Goal: Navigation & Orientation: Find specific page/section

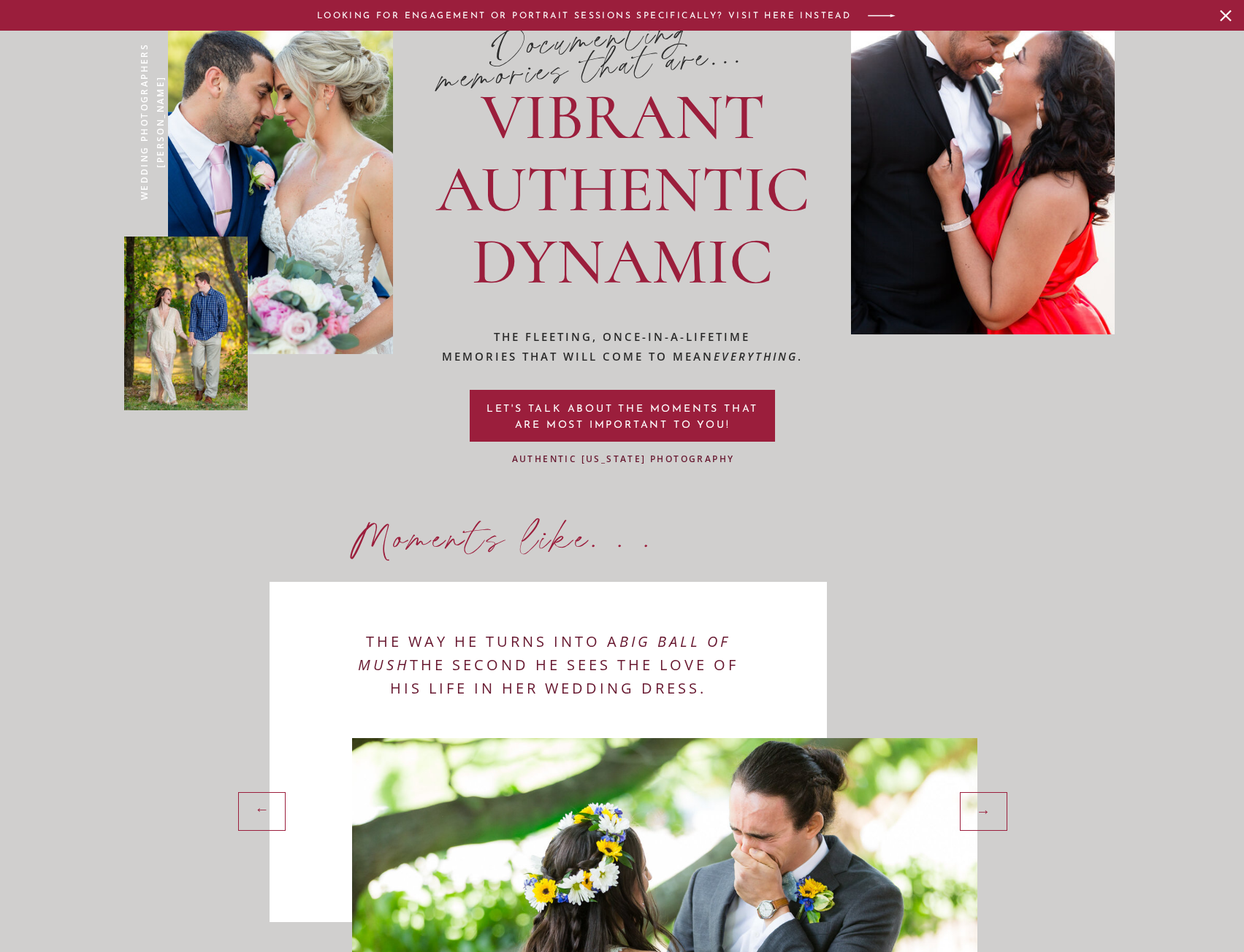
scroll to position [2117, 0]
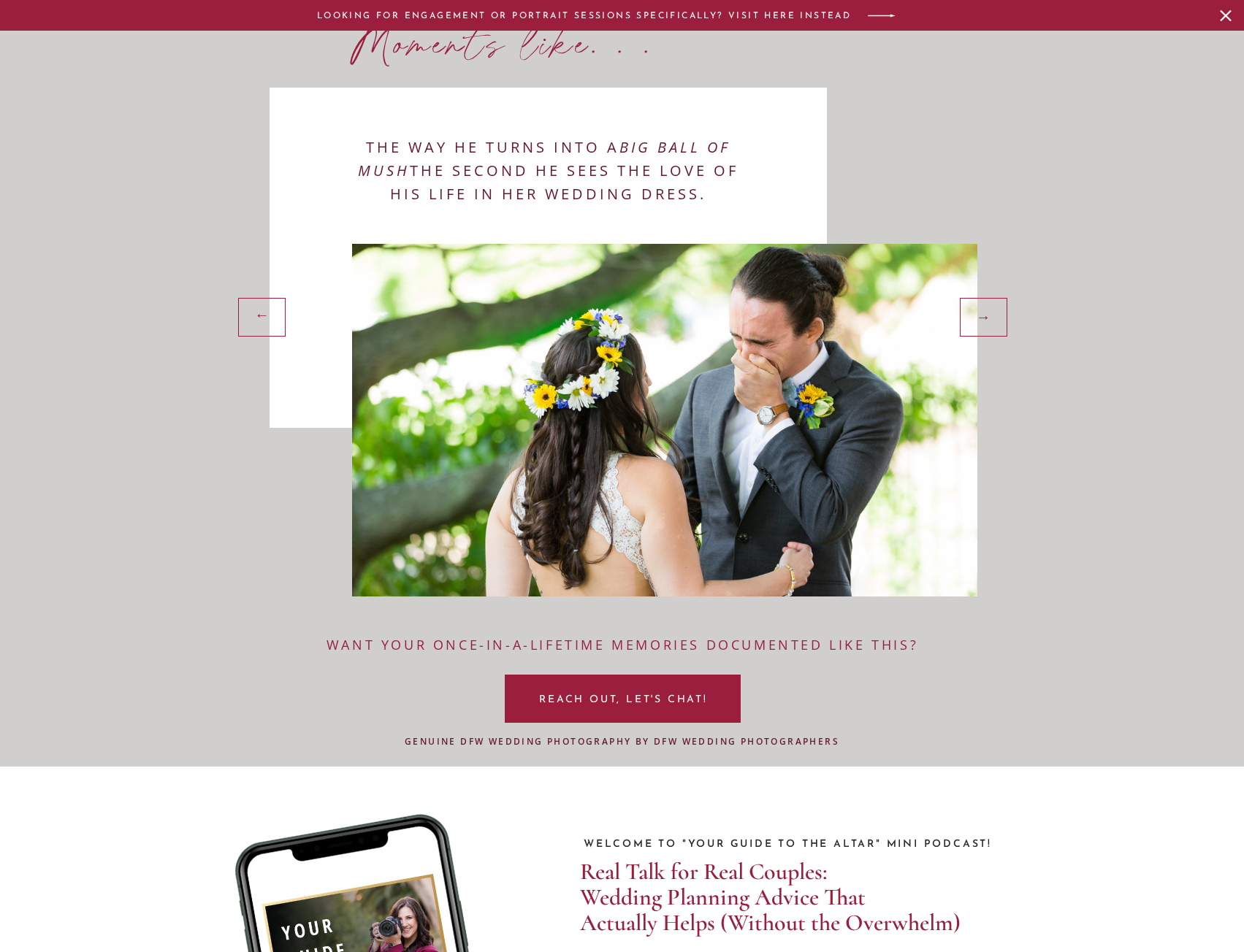
click at [1005, 311] on div at bounding box center [984, 317] width 48 height 38
click at [1002, 318] on div "→" at bounding box center [984, 316] width 37 height 22
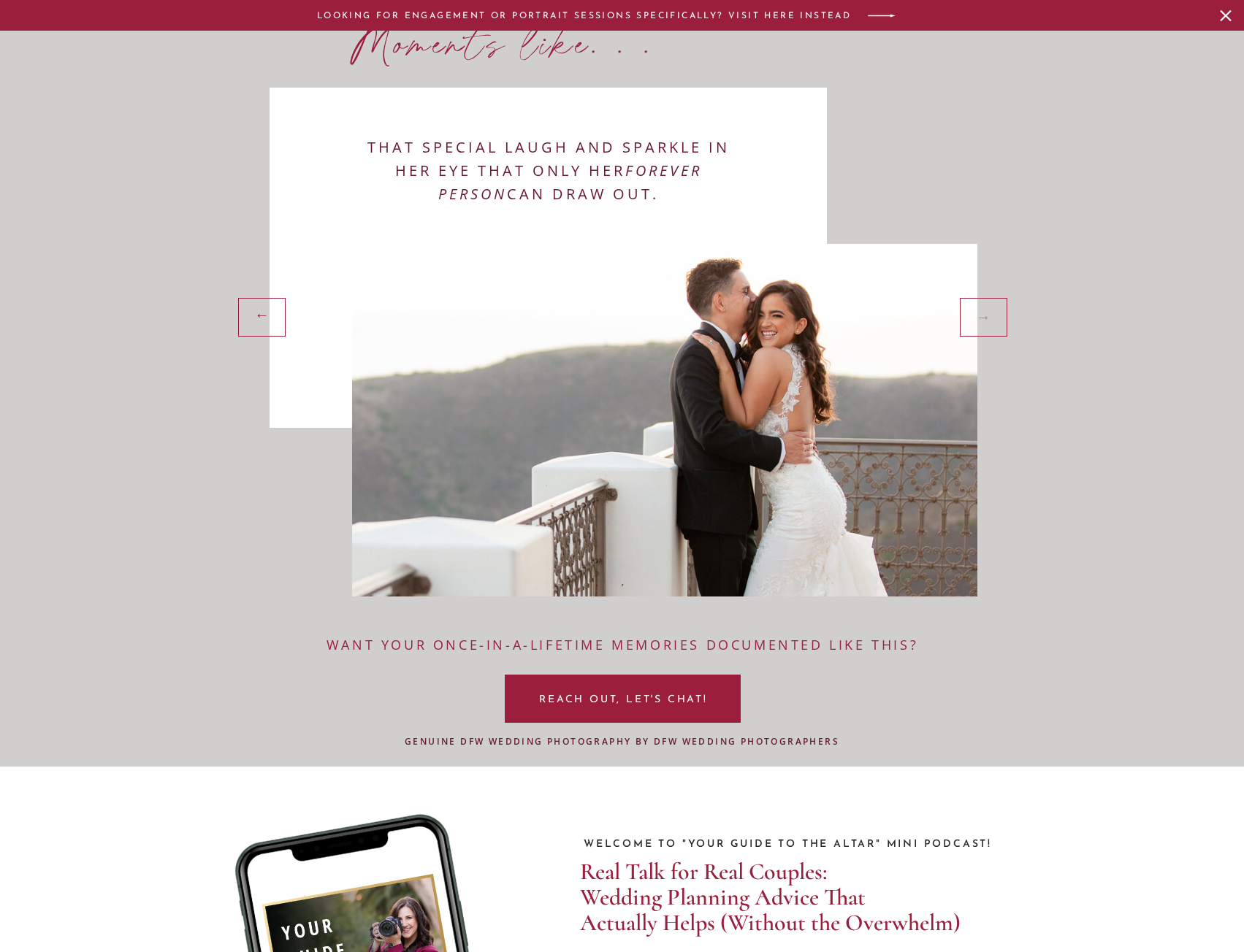
click at [989, 318] on div "→" at bounding box center [984, 316] width 37 height 22
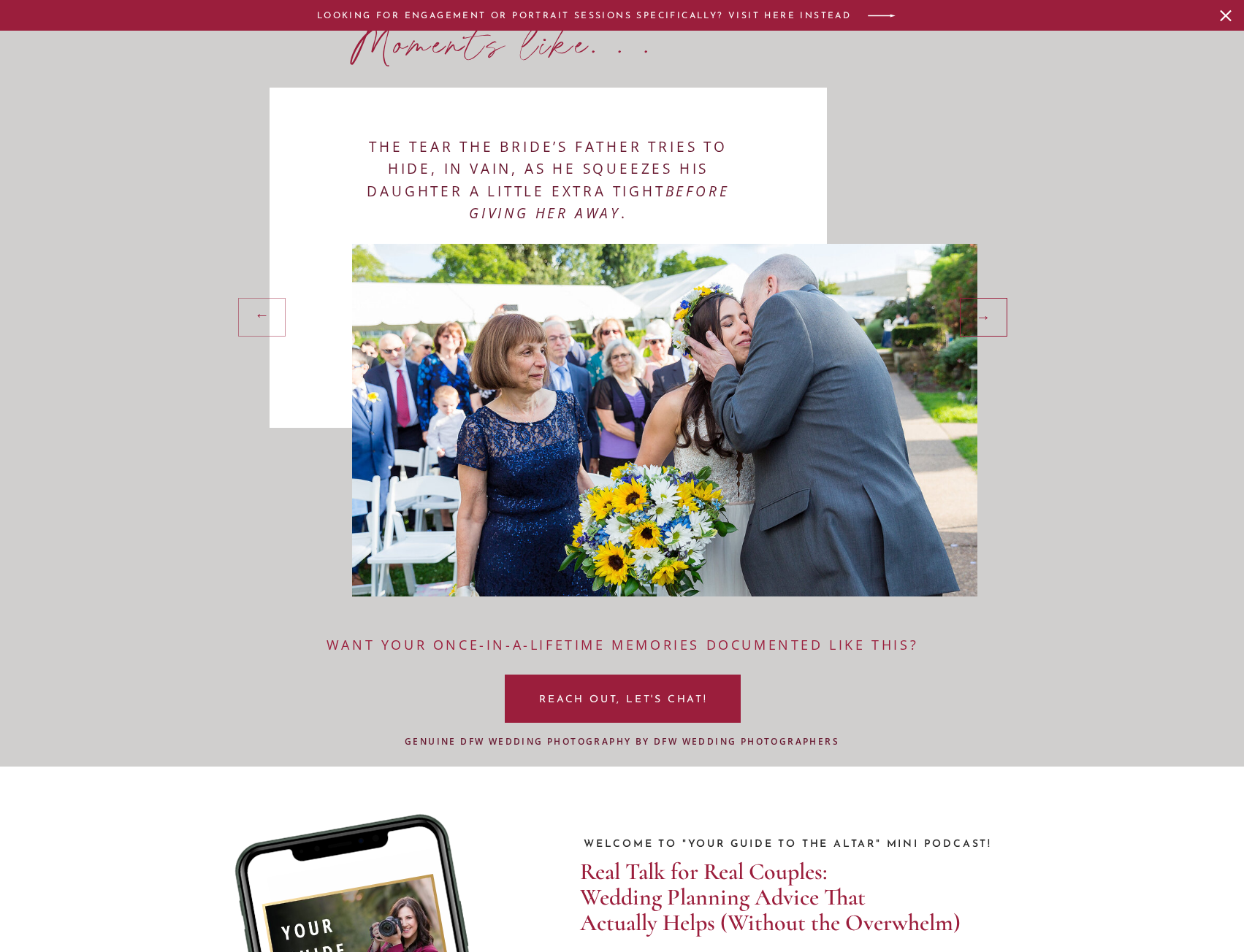
click at [274, 333] on div at bounding box center [261, 317] width 48 height 38
click at [253, 319] on div "→" at bounding box center [260, 318] width 37 height 22
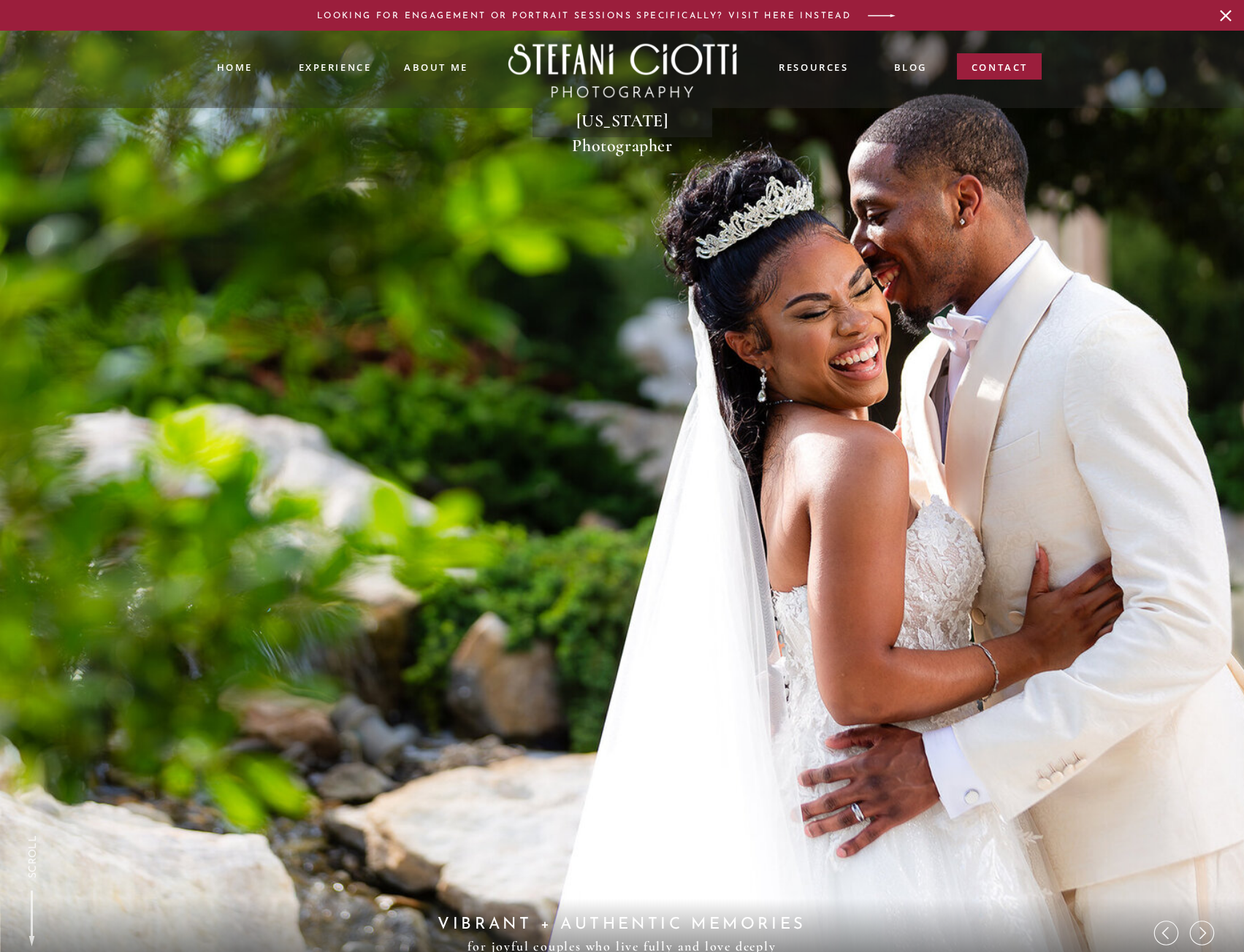
scroll to position [0, 0]
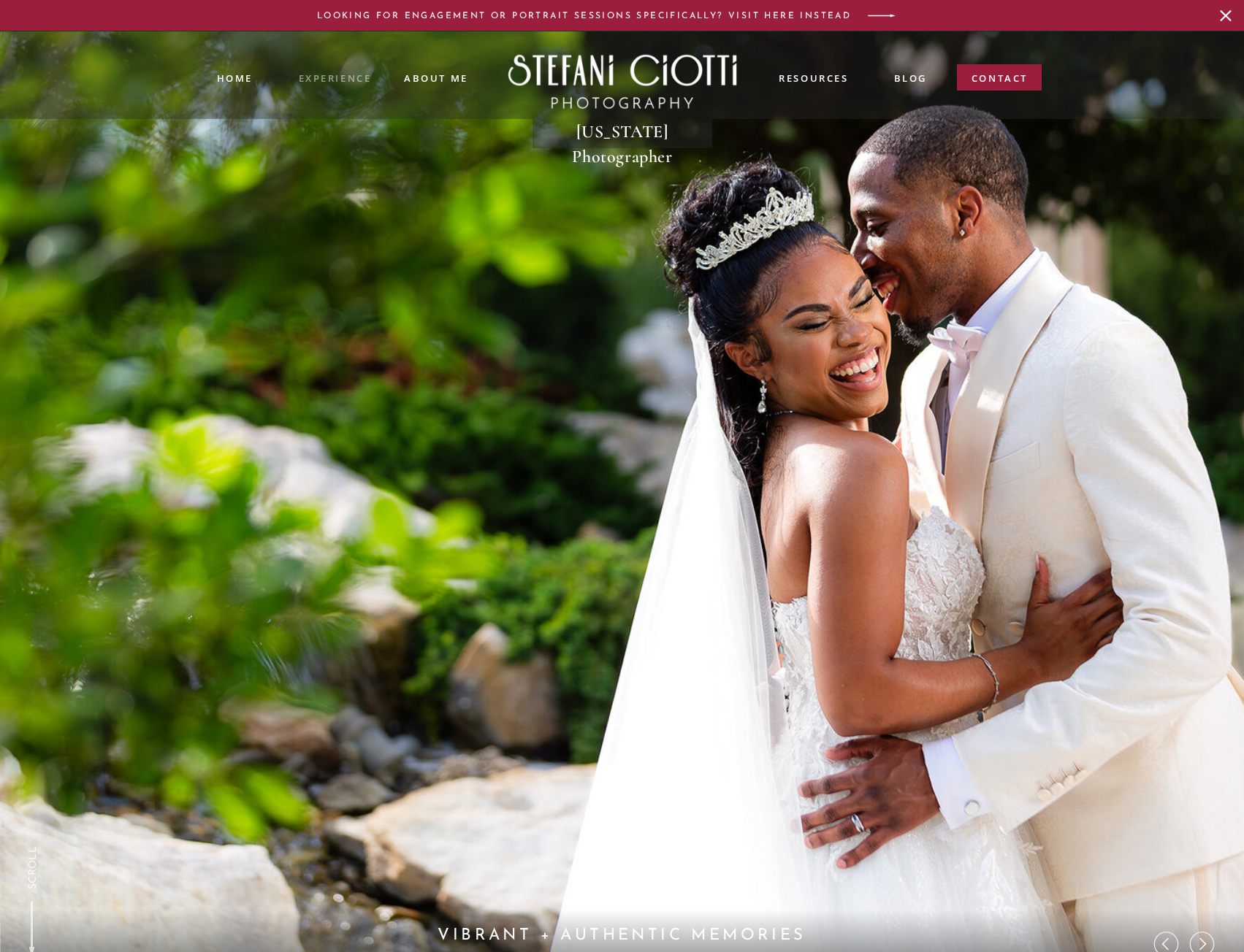
click at [355, 82] on nav "experience" at bounding box center [335, 77] width 72 height 12
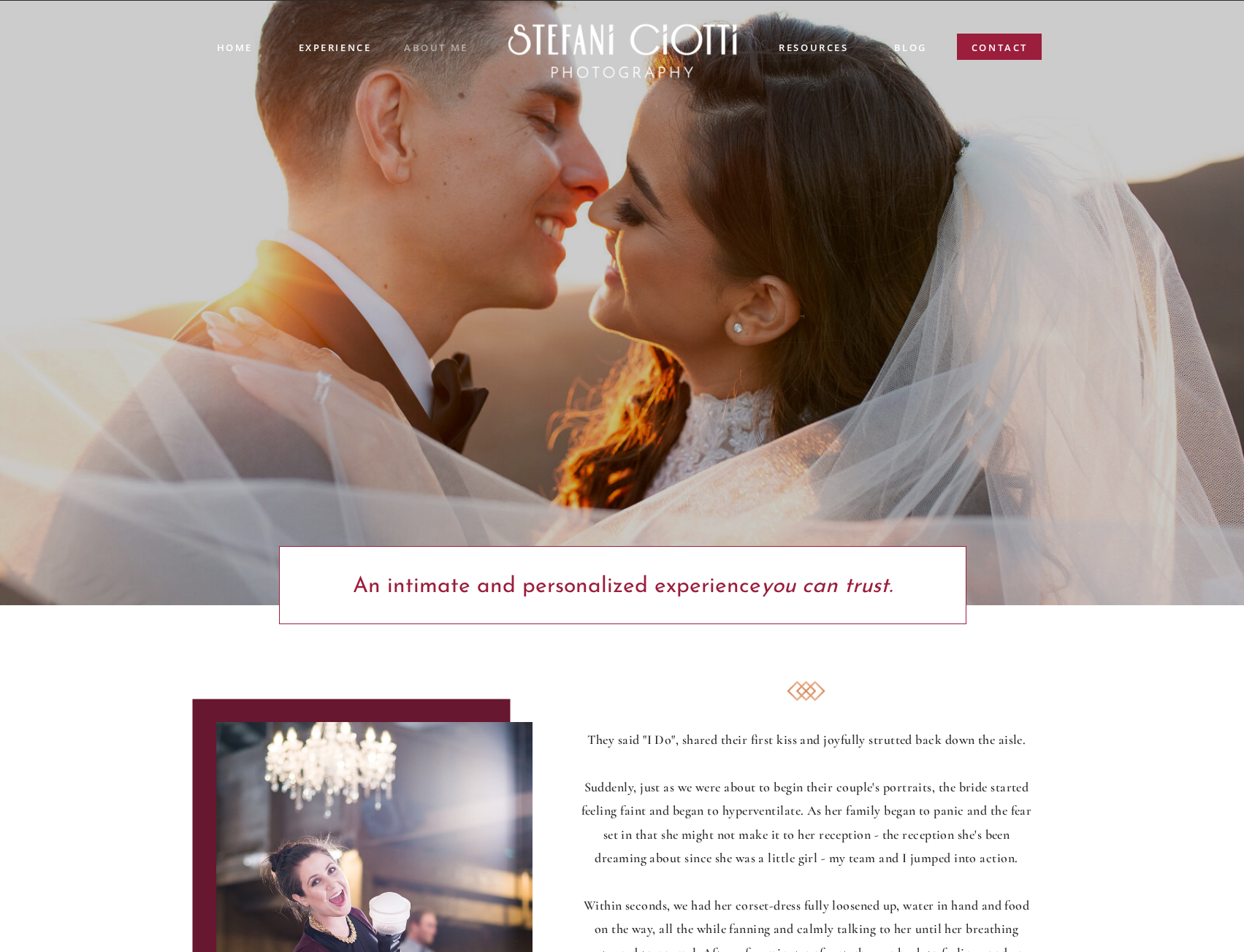
click at [436, 50] on nav "ABOUT ME" at bounding box center [436, 47] width 65 height 13
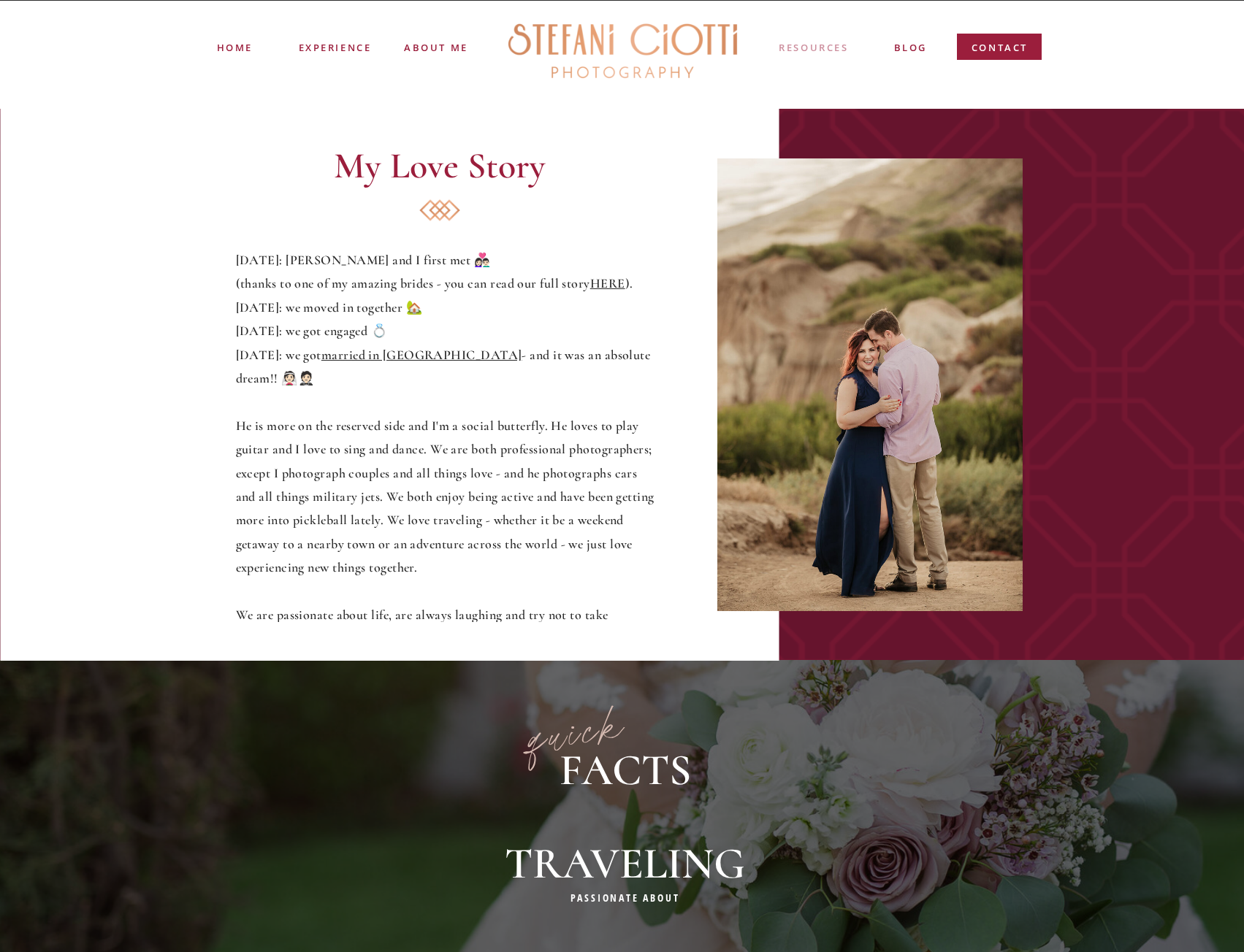
click at [813, 47] on nav "resources" at bounding box center [813, 48] width 72 height 16
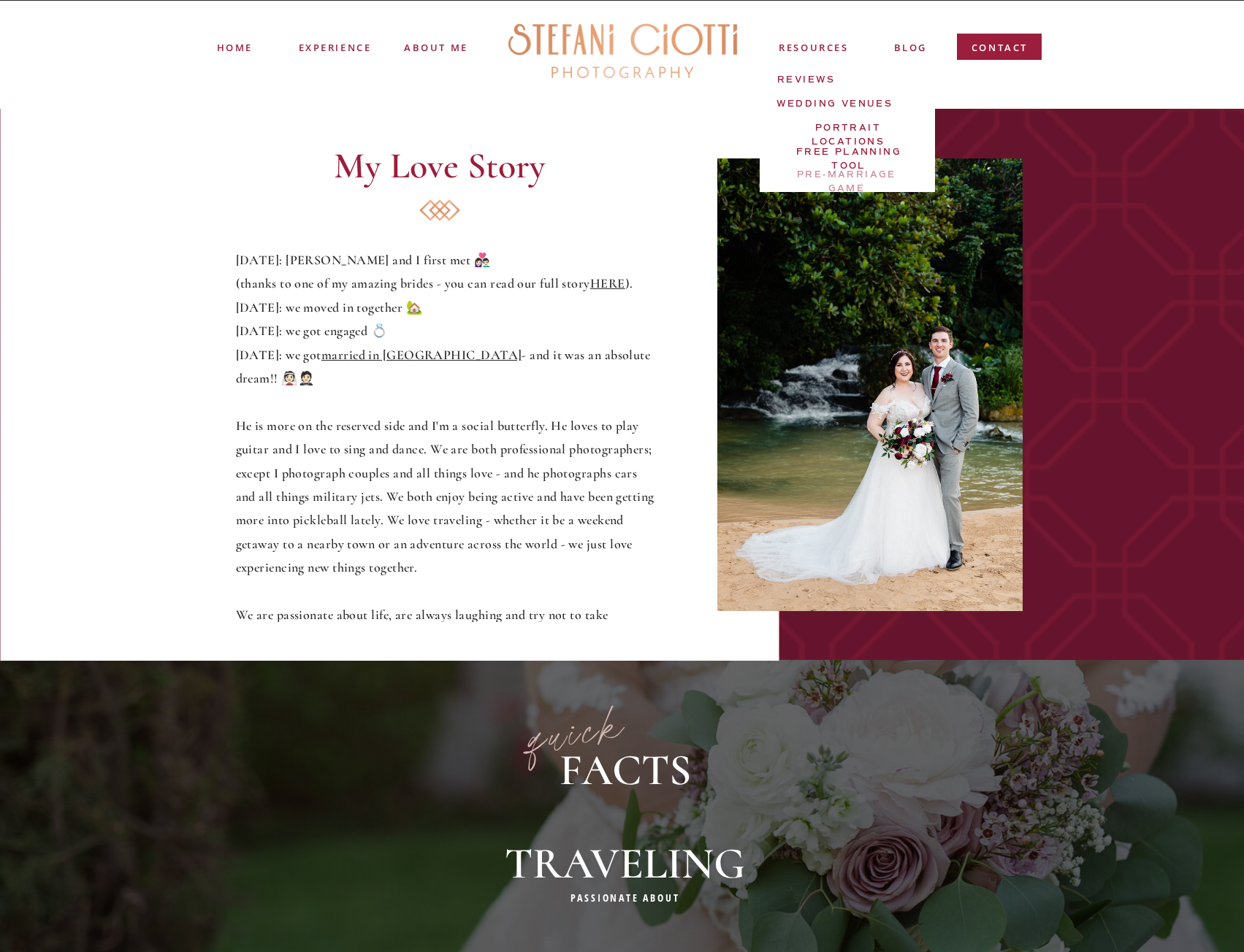
click at [870, 176] on nav "PRE-MARRIAGE GAME" at bounding box center [846, 176] width 138 height 16
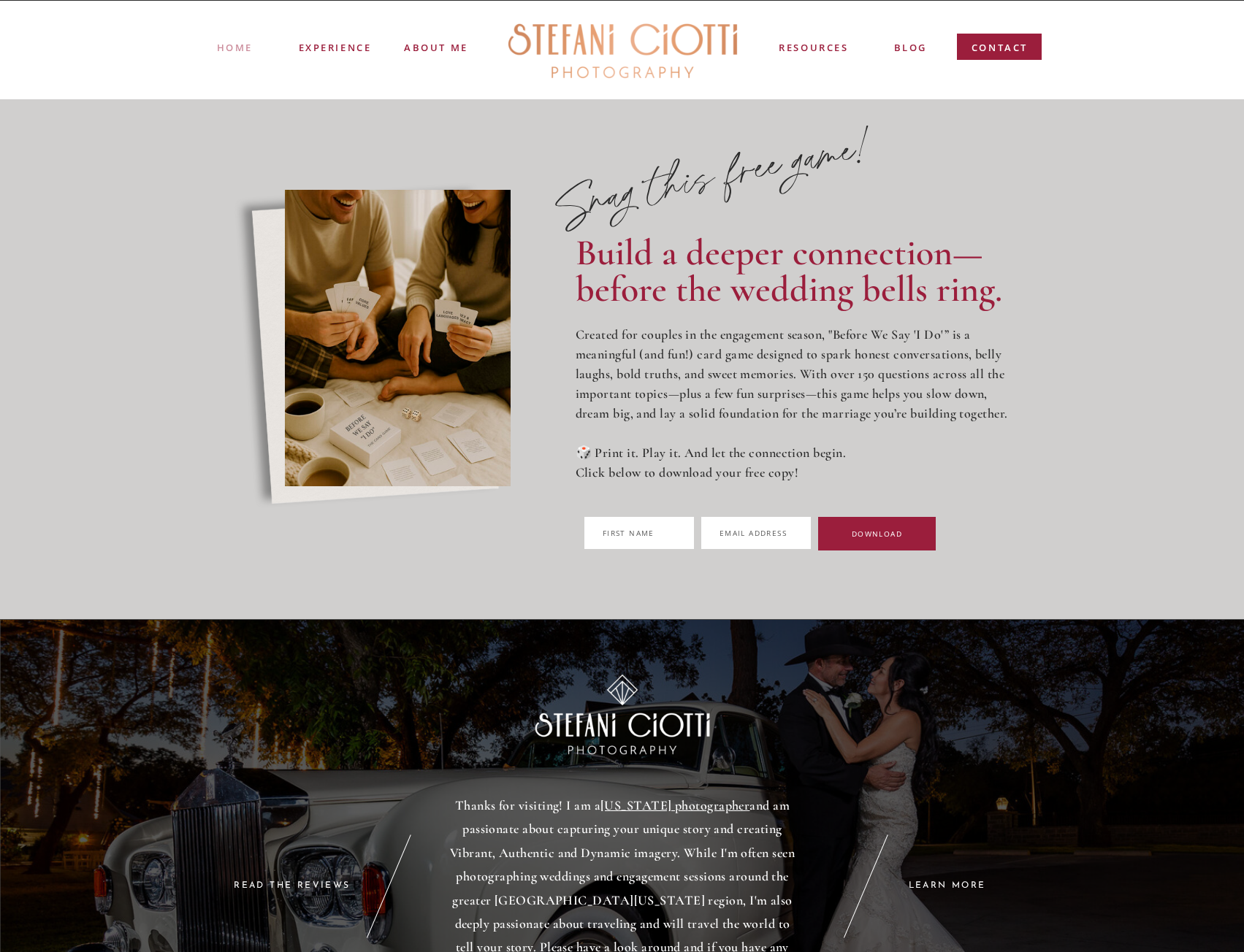
click at [228, 51] on nav "Home" at bounding box center [234, 47] width 35 height 14
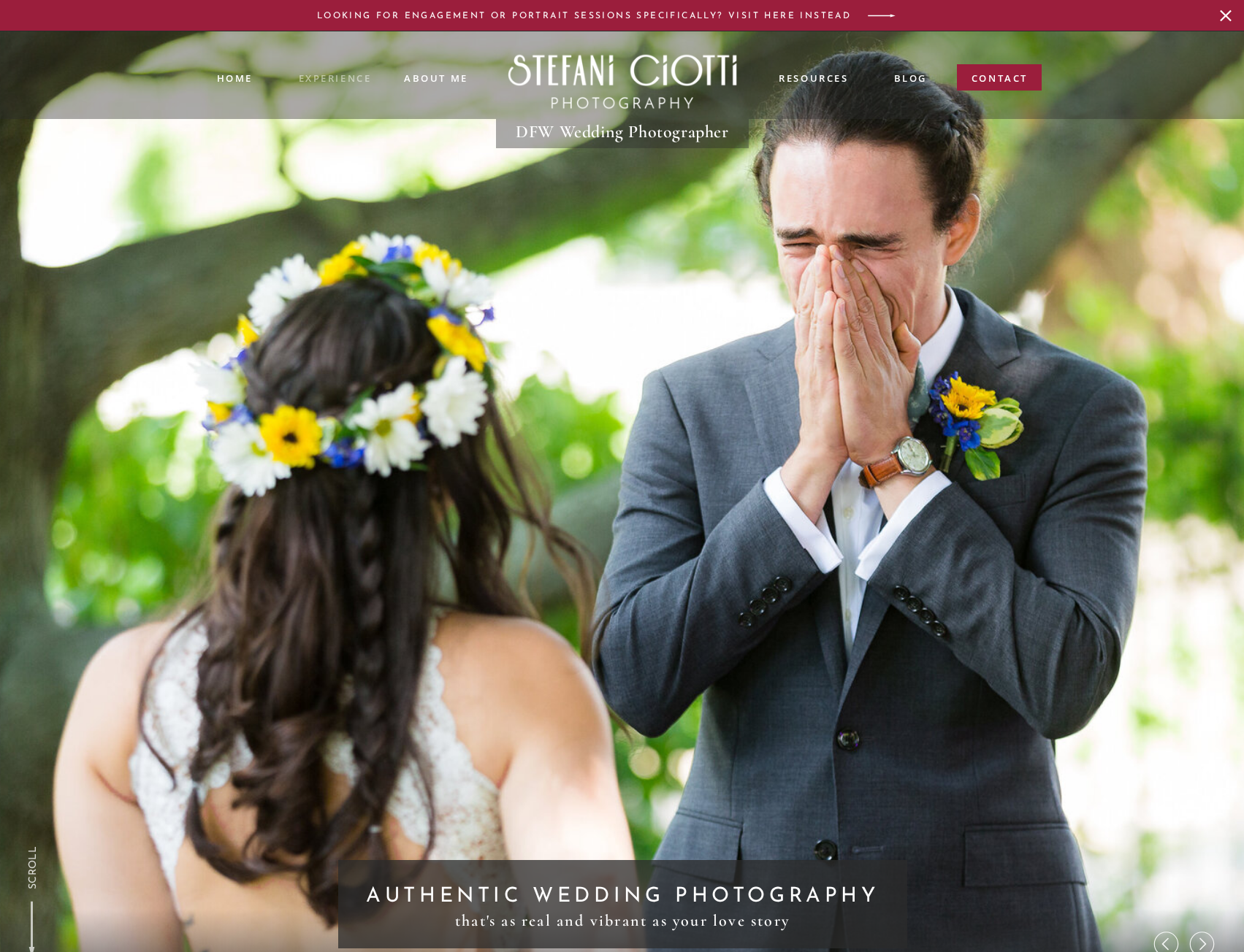
click at [354, 77] on nav "experience" at bounding box center [335, 77] width 72 height 12
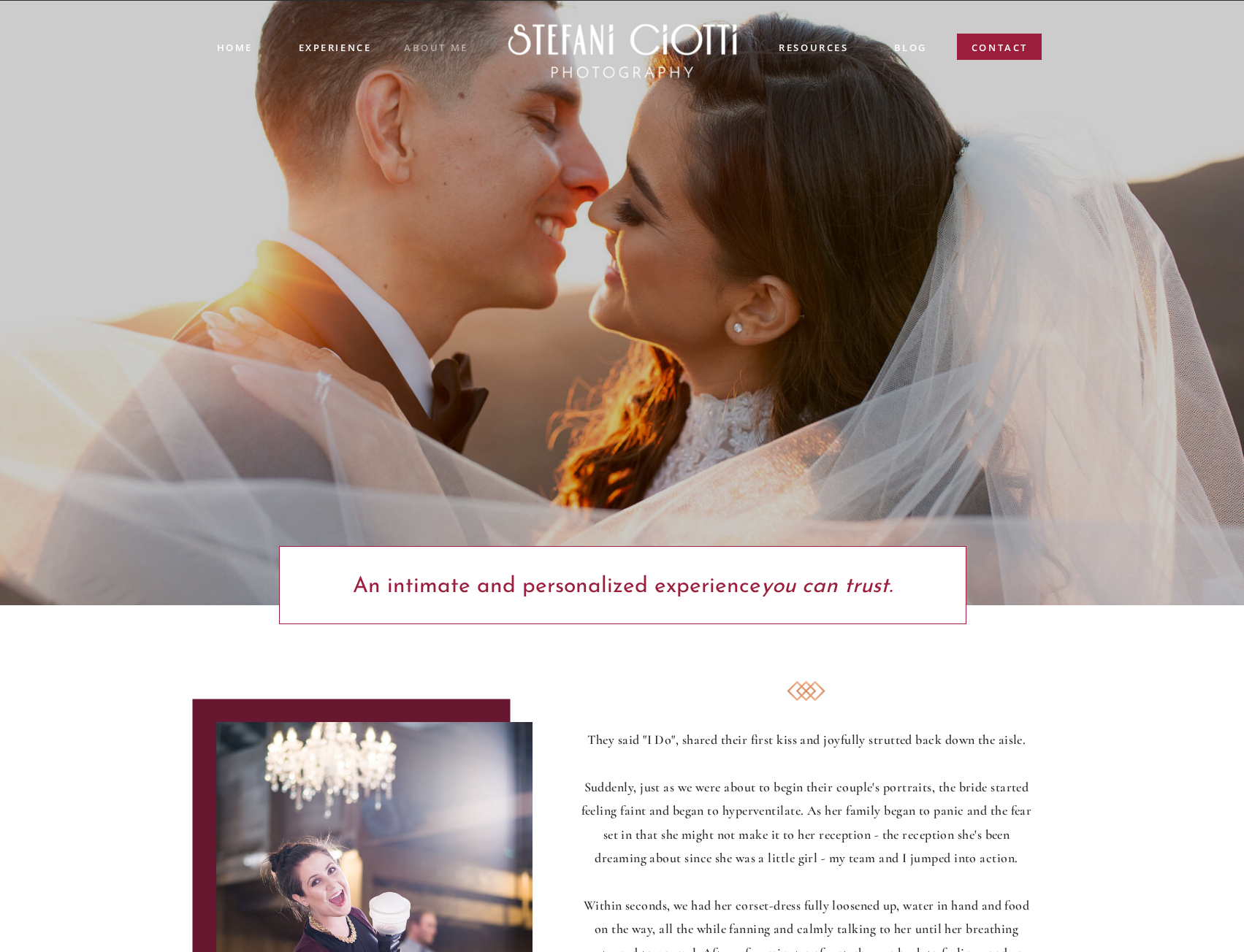
click at [444, 49] on nav "ABOUT ME" at bounding box center [436, 47] width 65 height 13
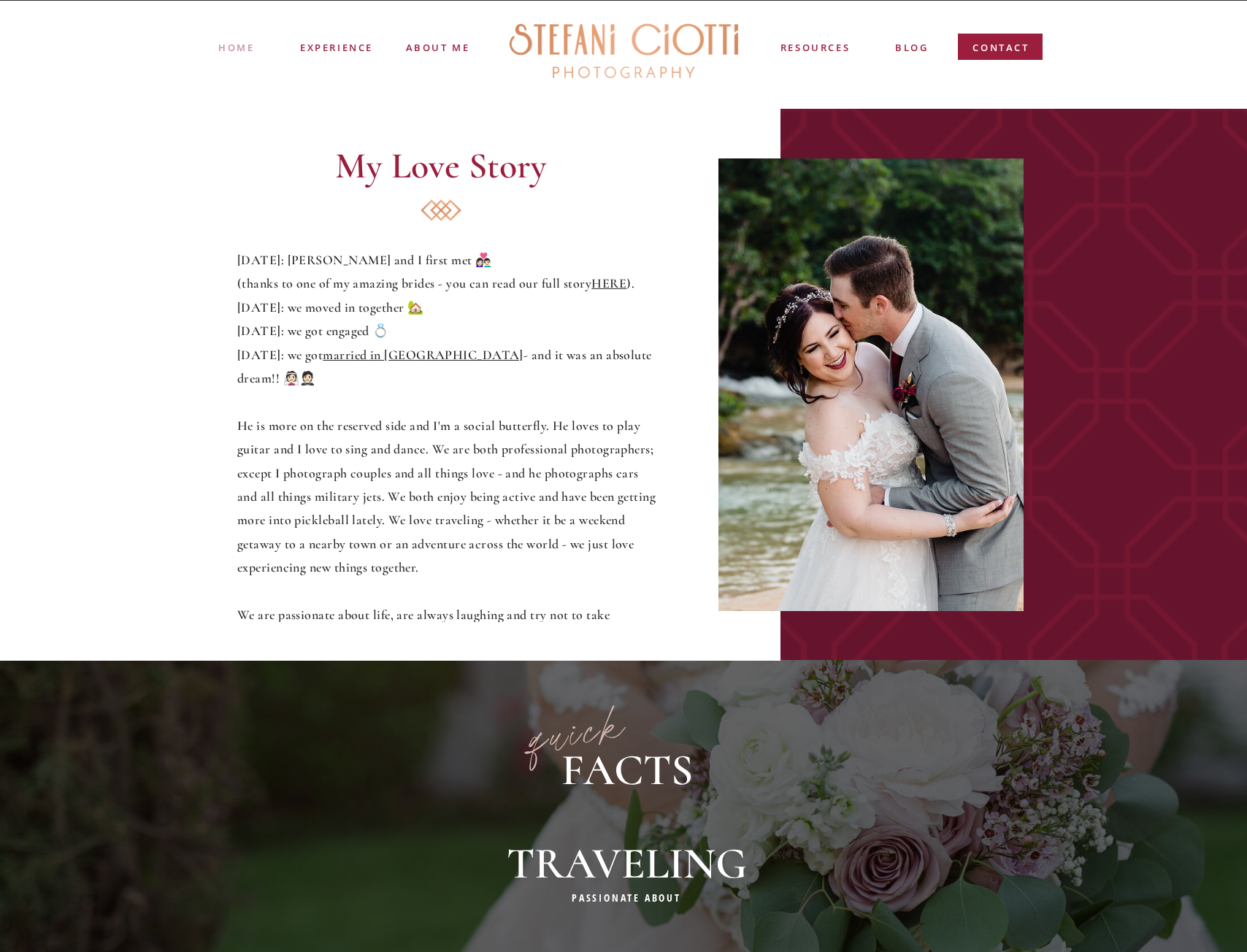
click at [249, 47] on nav "Home" at bounding box center [236, 47] width 35 height 14
